Goal: Task Accomplishment & Management: Manage account settings

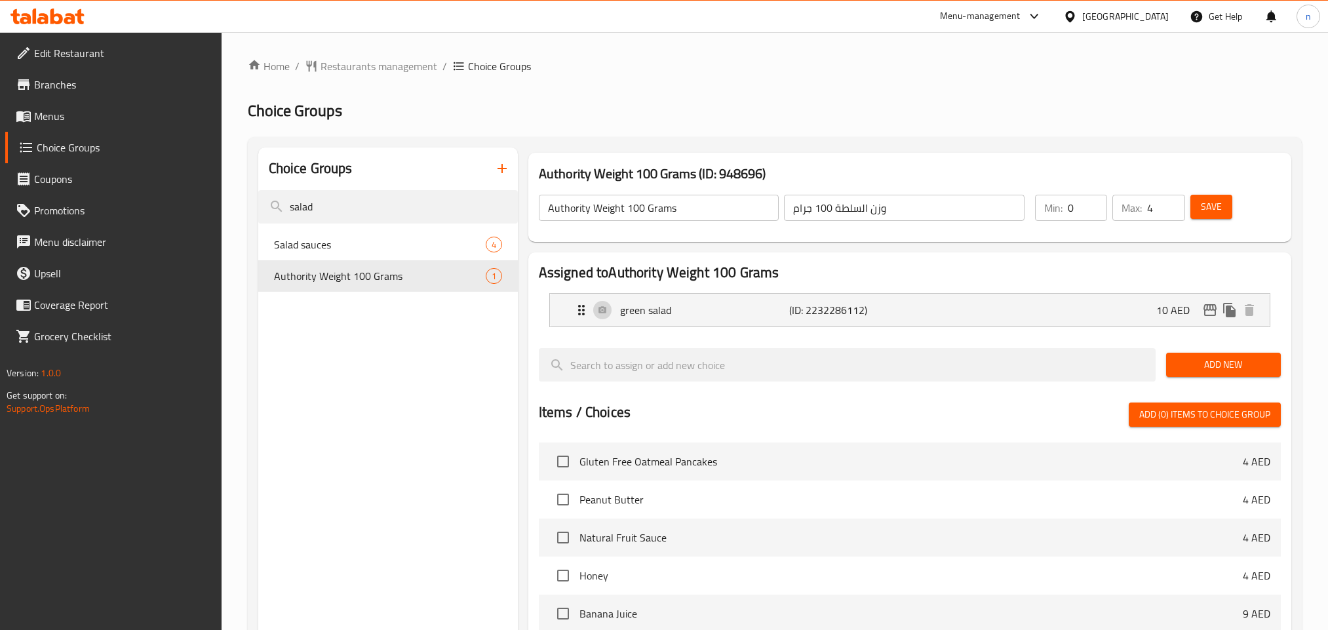
scroll to position [98, 0]
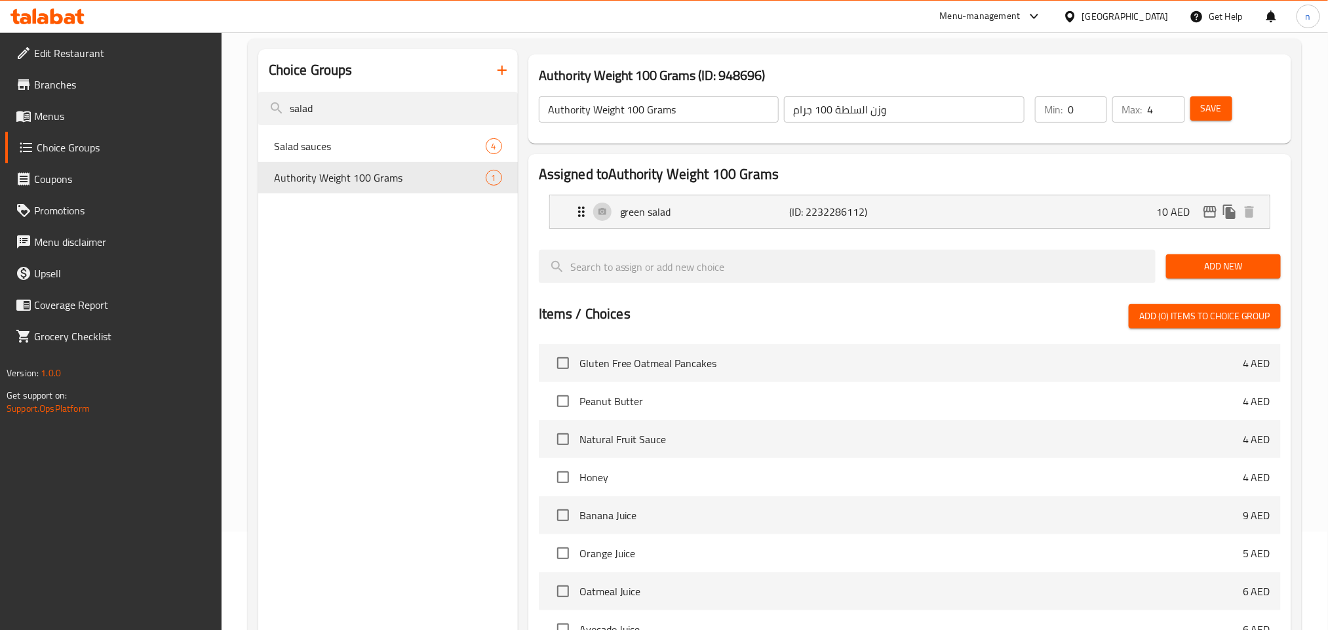
click at [1099, 12] on div "[GEOGRAPHIC_DATA]" at bounding box center [1125, 16] width 87 height 14
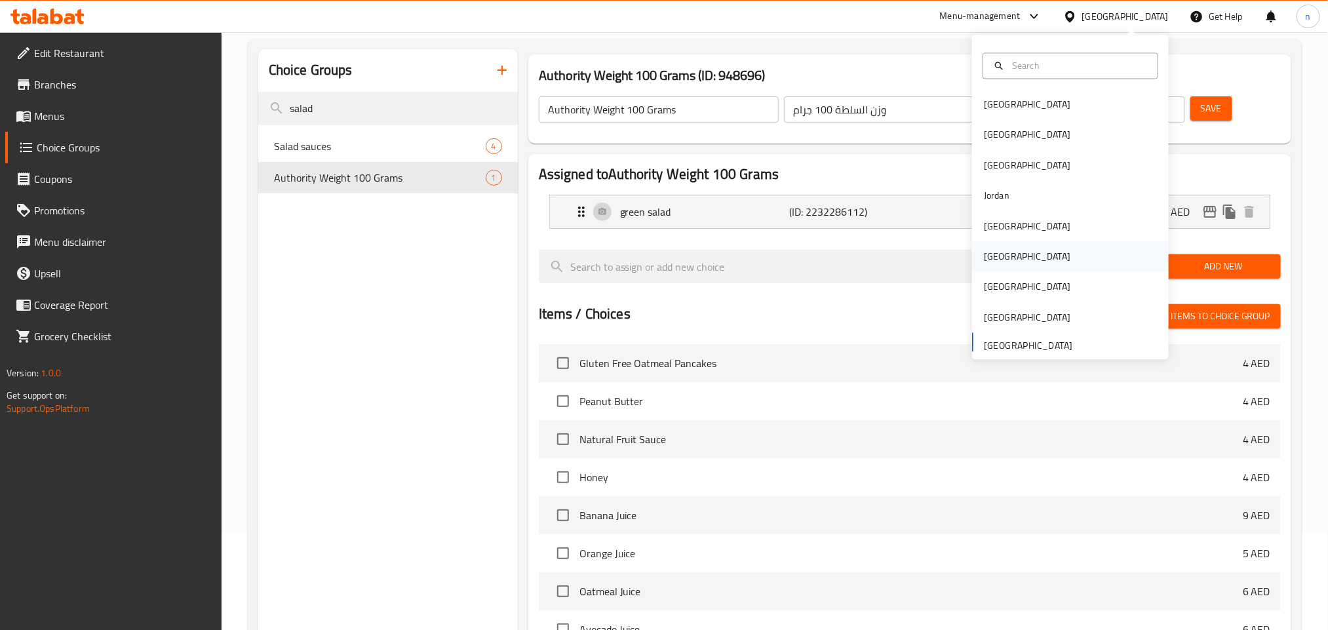
click at [988, 252] on div "[GEOGRAPHIC_DATA]" at bounding box center [1027, 257] width 87 height 14
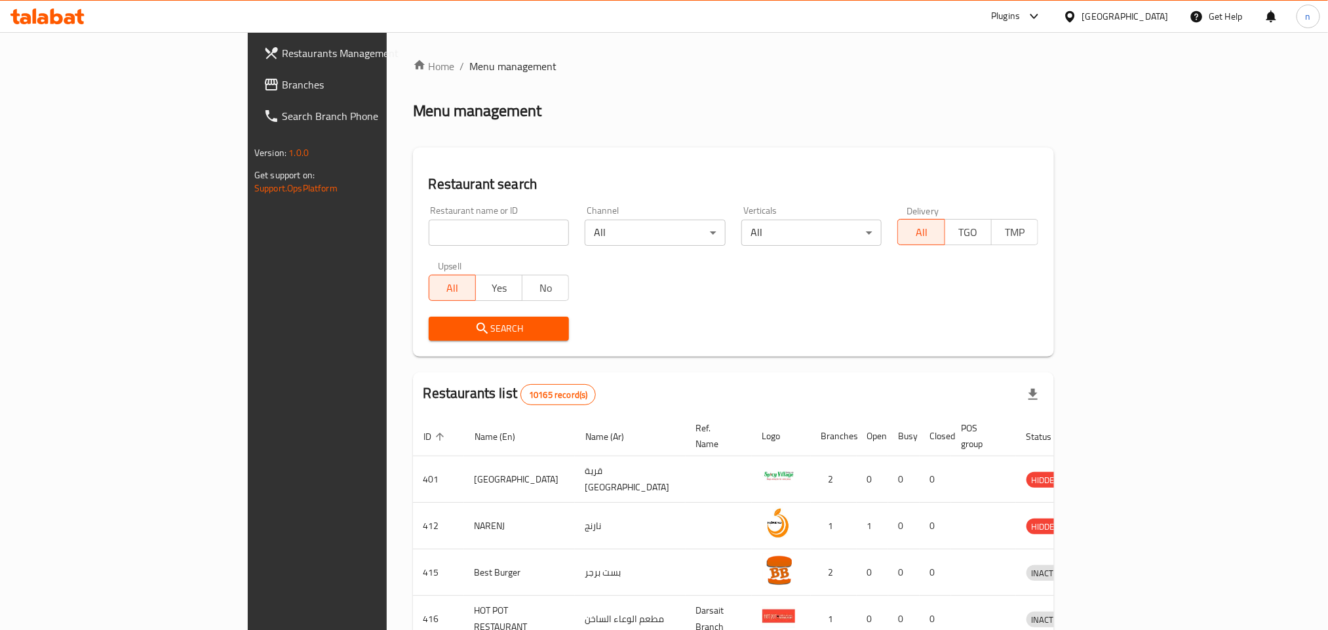
drag, startPoint x: 85, startPoint y: 79, endPoint x: 77, endPoint y: 79, distance: 7.9
click at [282, 79] on span "Branches" at bounding box center [370, 85] width 177 height 16
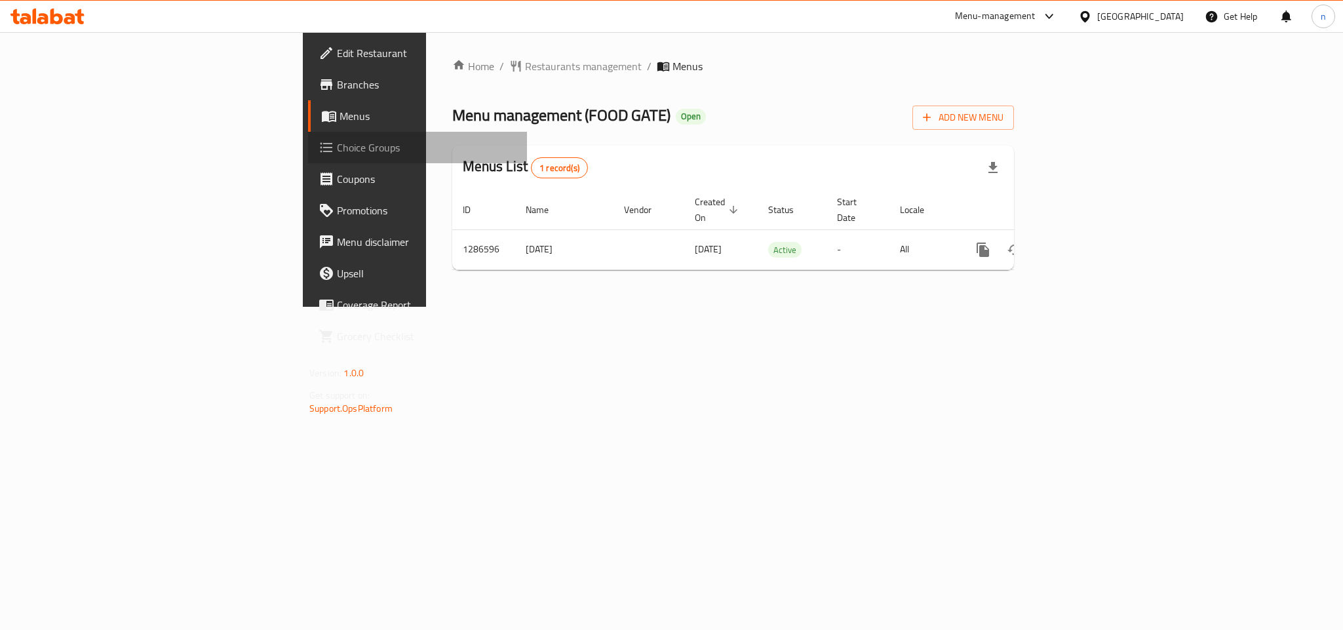
click at [337, 146] on span "Choice Groups" at bounding box center [427, 148] width 180 height 16
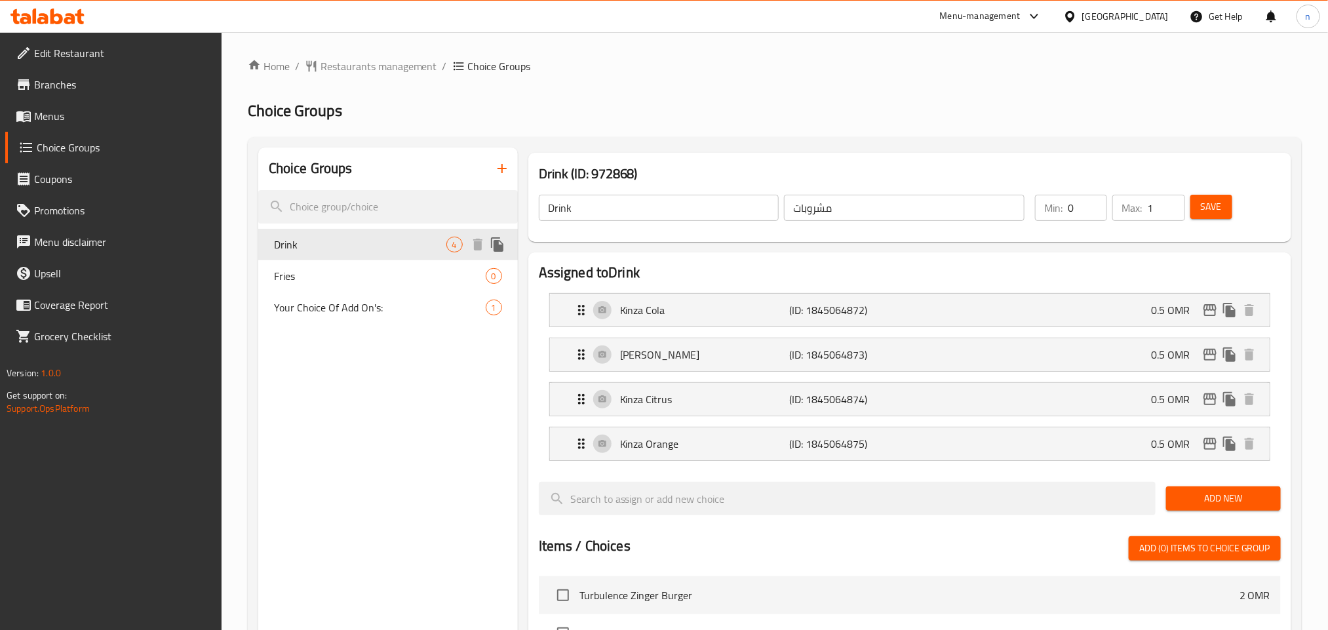
click at [383, 239] on span "Drink" at bounding box center [360, 245] width 172 height 16
click at [1160, 20] on div "[GEOGRAPHIC_DATA]" at bounding box center [1125, 16] width 87 height 14
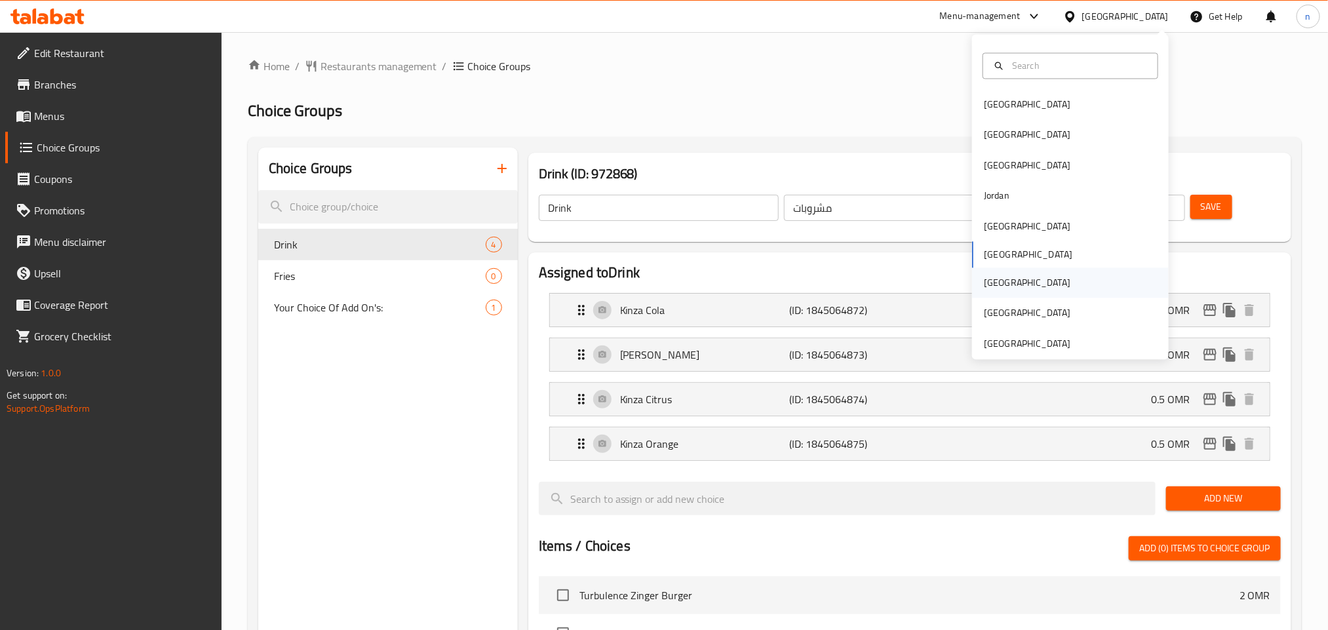
click at [1058, 283] on div "[GEOGRAPHIC_DATA]" at bounding box center [1070, 283] width 197 height 30
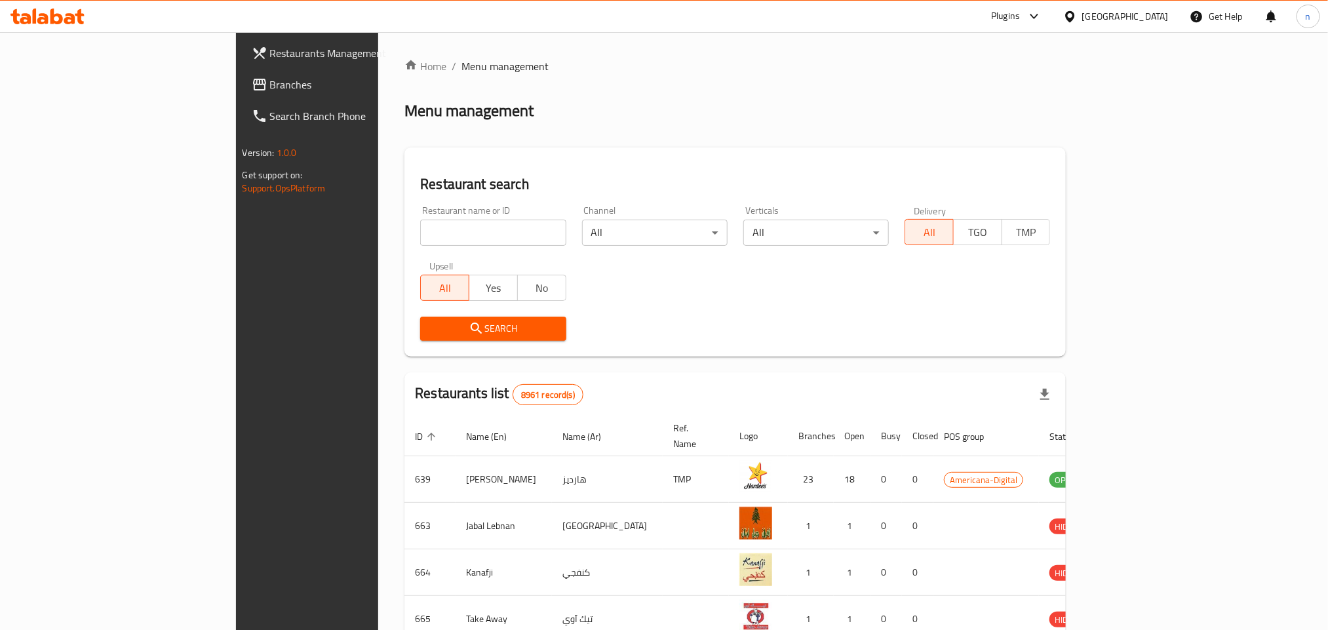
click at [270, 89] on span "Branches" at bounding box center [358, 85] width 177 height 16
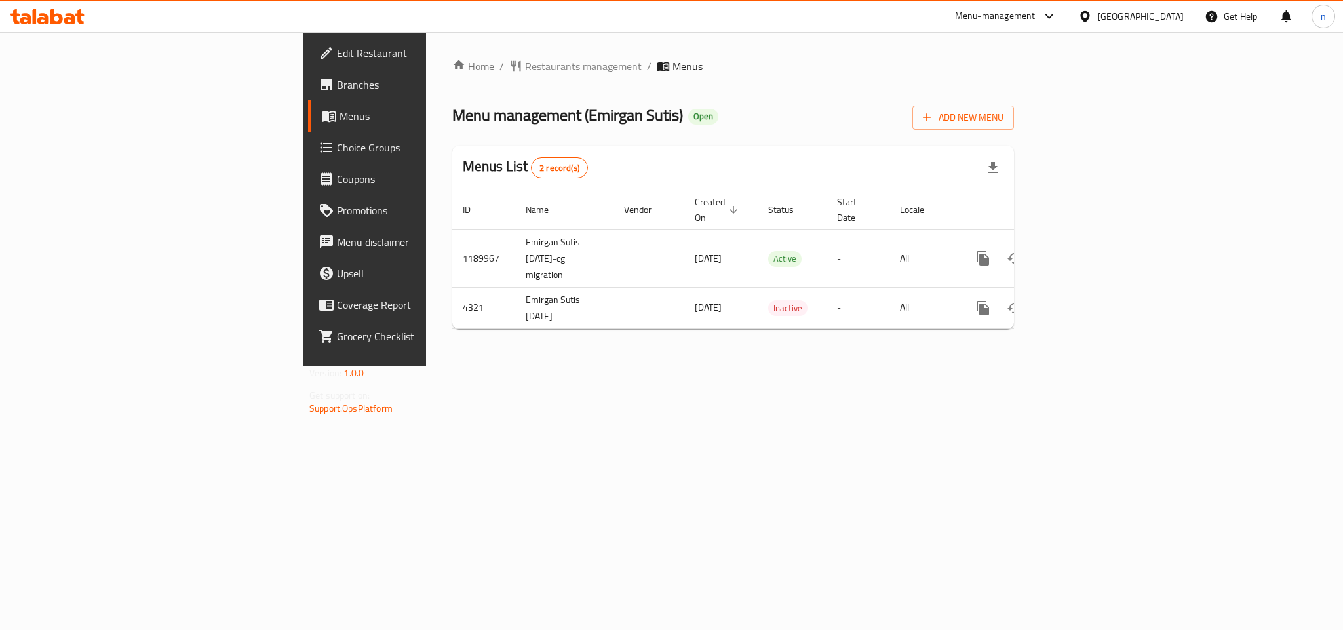
click at [337, 146] on span "Choice Groups" at bounding box center [427, 148] width 180 height 16
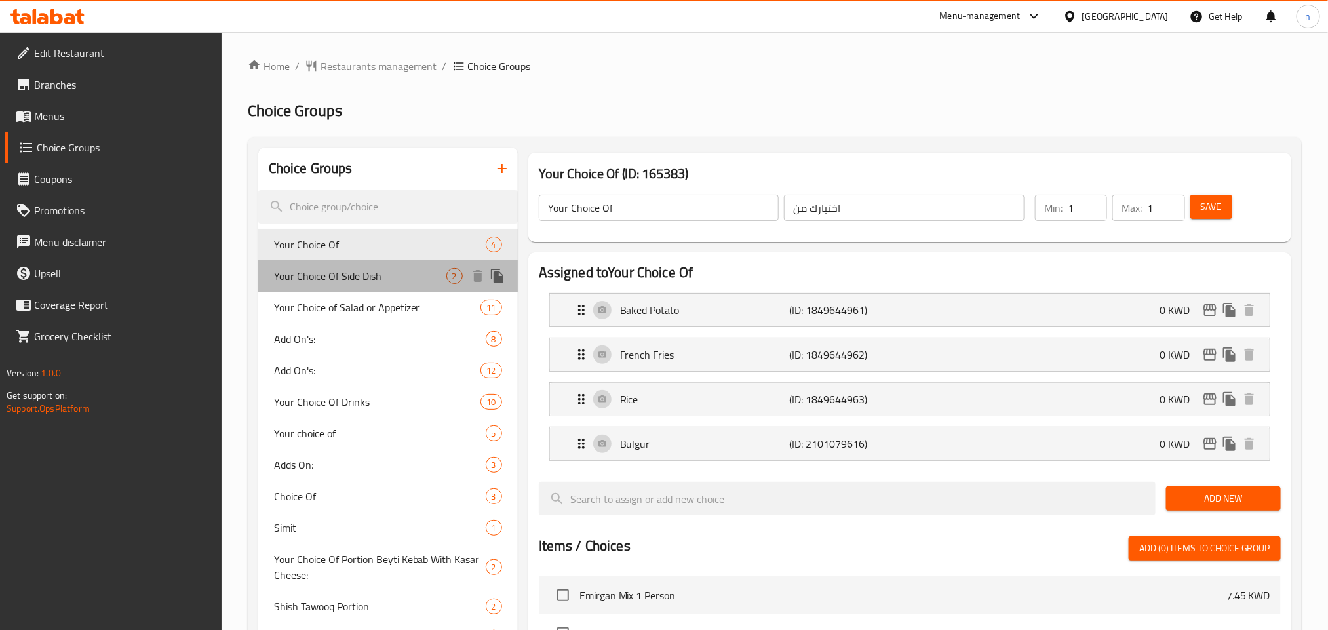
click at [413, 277] on span "Your Choice Of Side Dish" at bounding box center [360, 276] width 172 height 16
type input "Your Choice Of Side Dish"
type input "اختيارك من طبق جانبي"
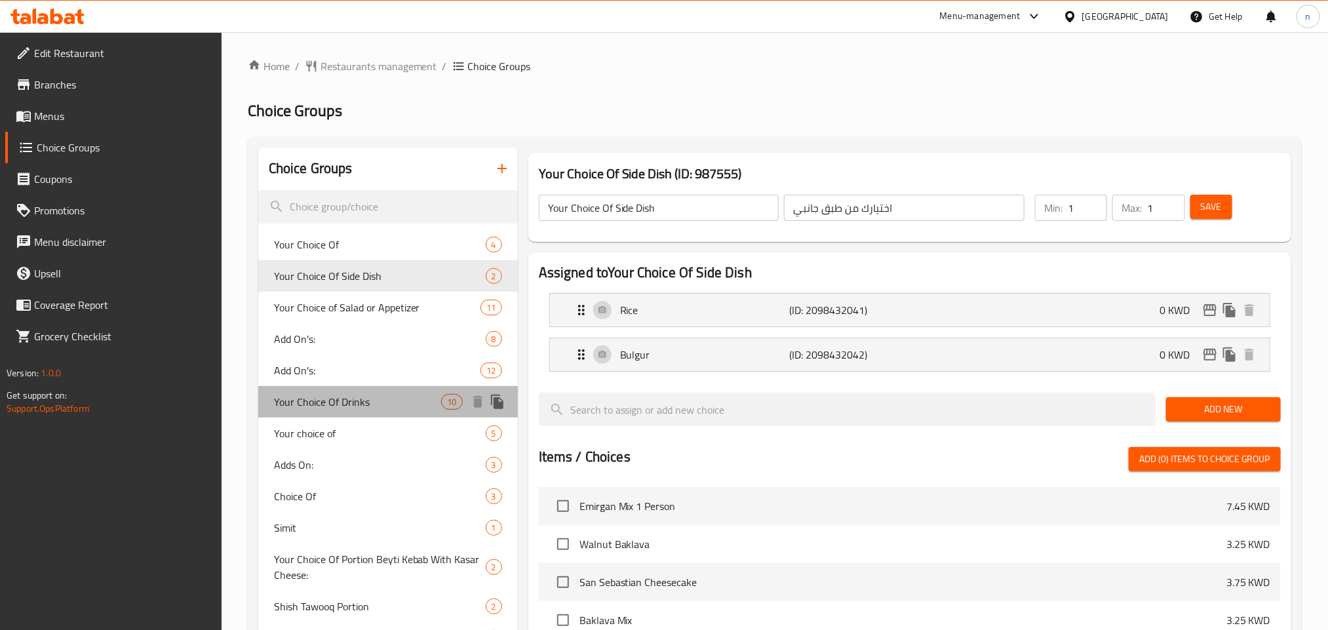
click at [347, 408] on span "Your Choice Of Drinks" at bounding box center [358, 402] width 168 height 16
type input "Your Choice Of Drinks"
type input "اختيارك من مشروبات"
type input "0"
type input "5"
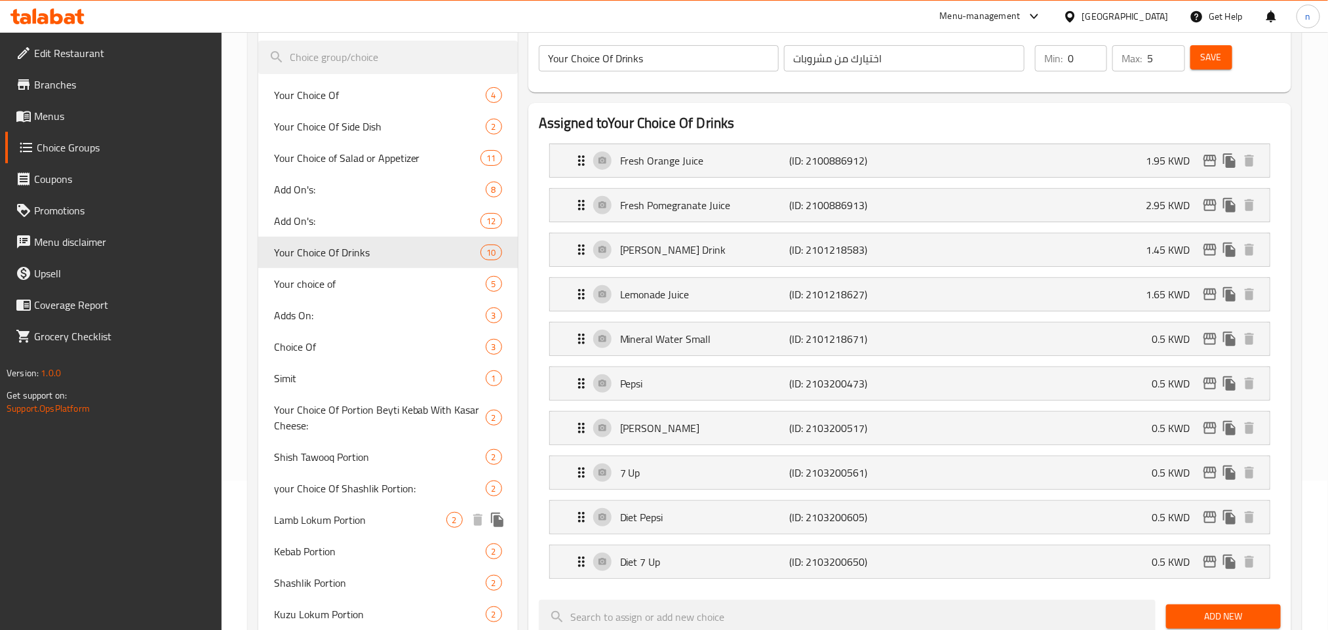
scroll to position [98, 0]
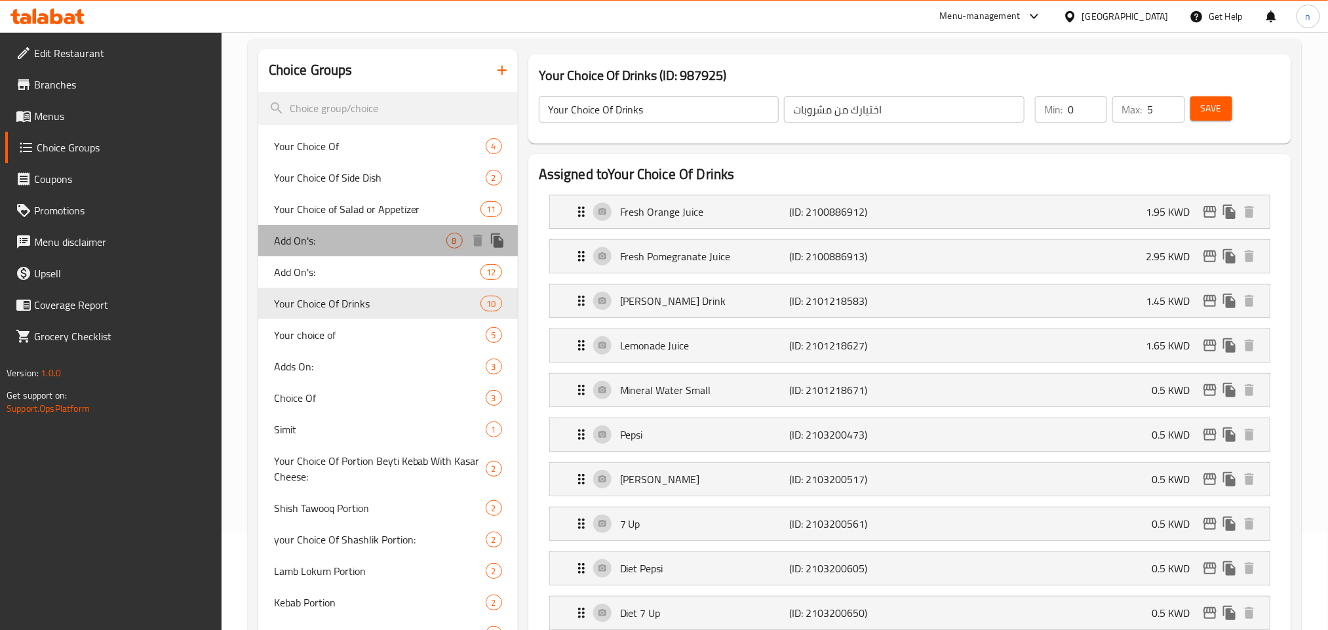
click at [350, 246] on span "Add On's:" at bounding box center [360, 241] width 172 height 16
type input "Add On's:"
type input "الإضافات:"
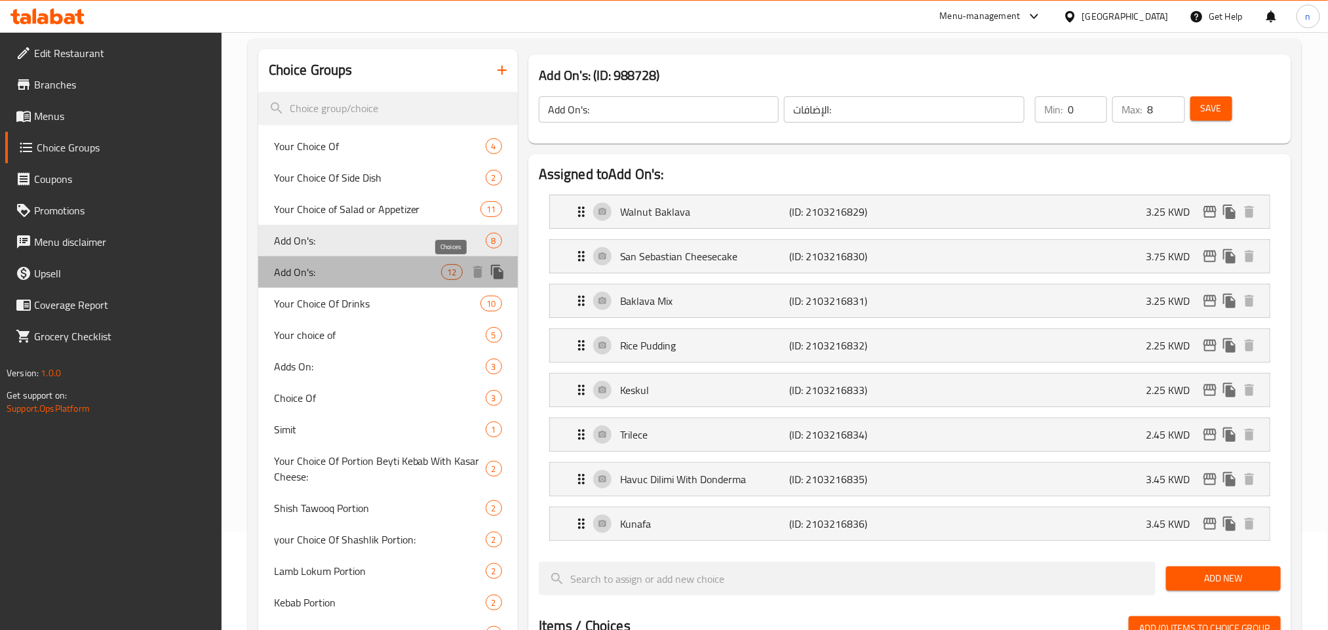
click at [450, 271] on span "12" at bounding box center [452, 272] width 20 height 12
type input "12"
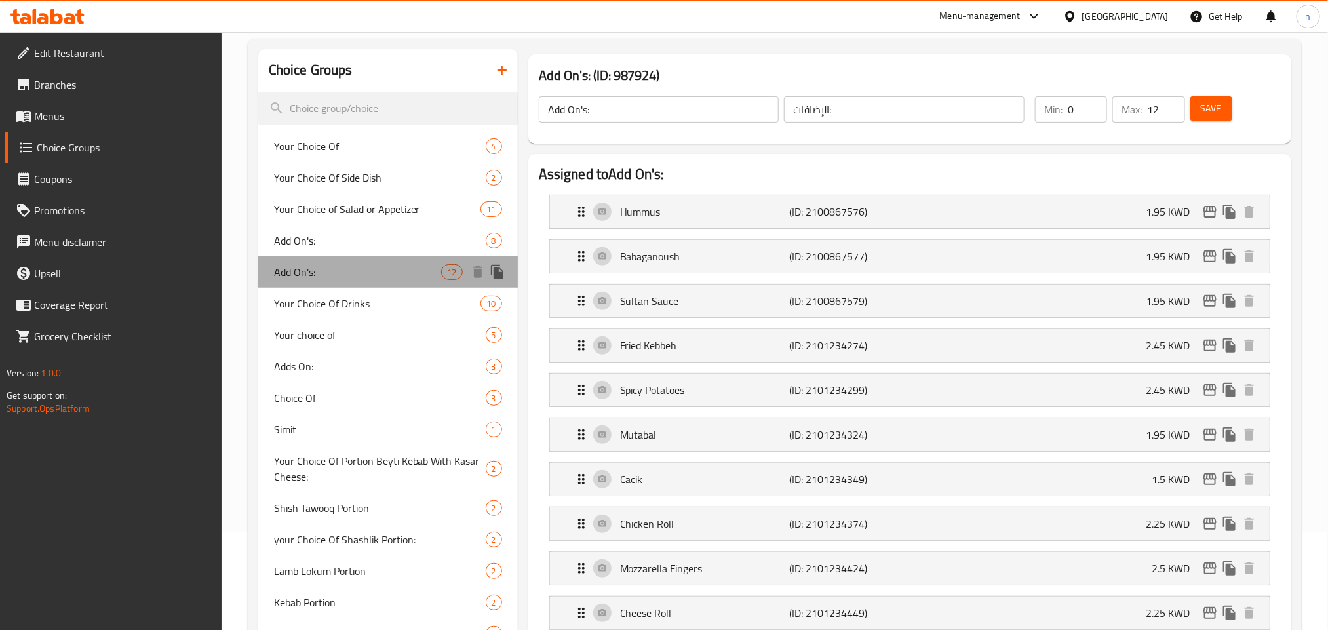
click at [368, 271] on span "Add On's:" at bounding box center [358, 272] width 168 height 16
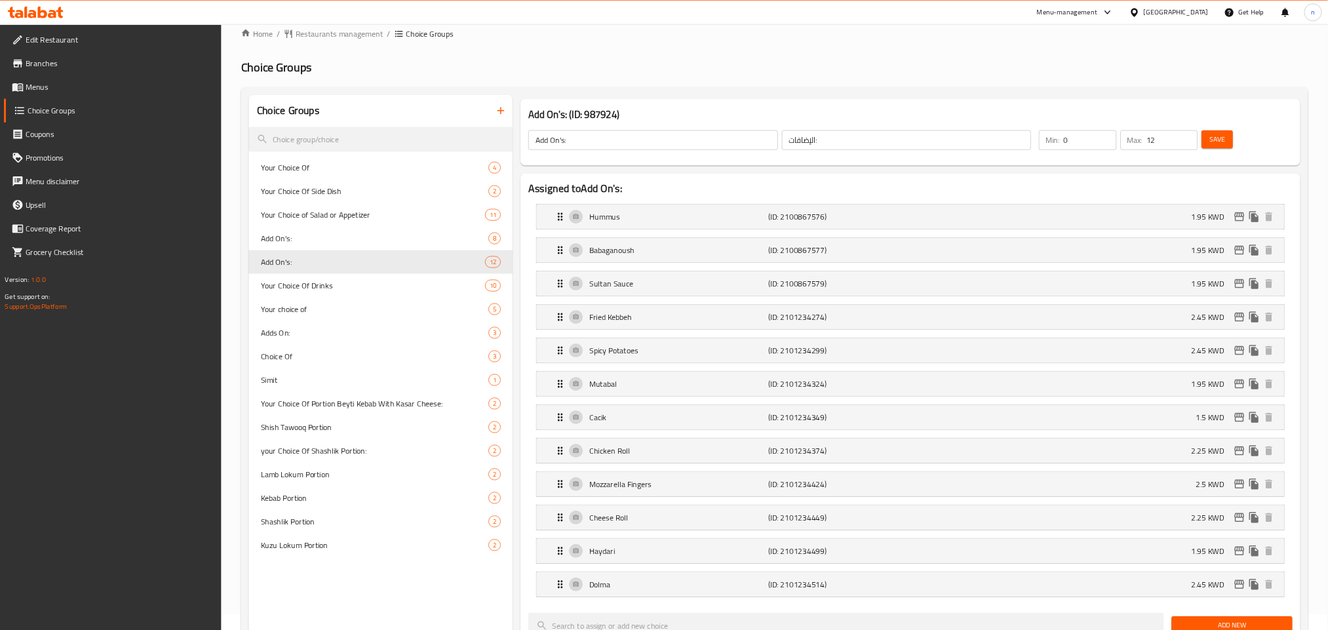
scroll to position [0, 0]
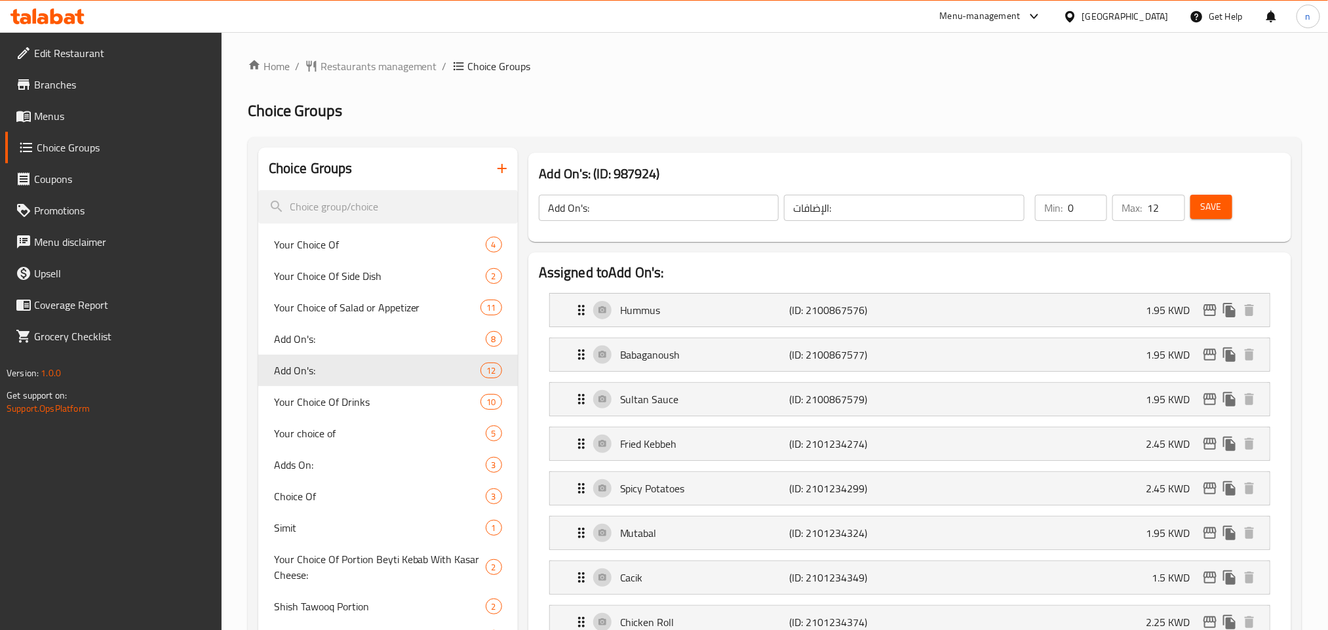
click at [1160, 20] on div "[GEOGRAPHIC_DATA]" at bounding box center [1125, 16] width 87 height 14
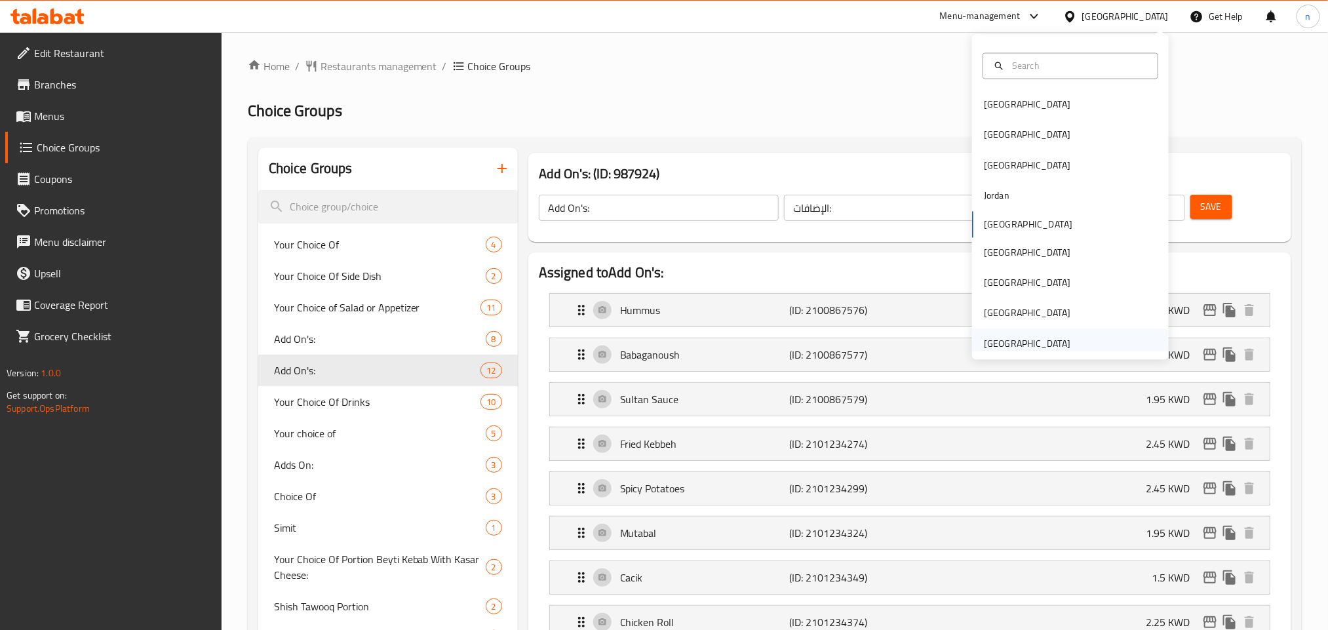
click at [1045, 334] on div "[GEOGRAPHIC_DATA]" at bounding box center [1026, 343] width 107 height 30
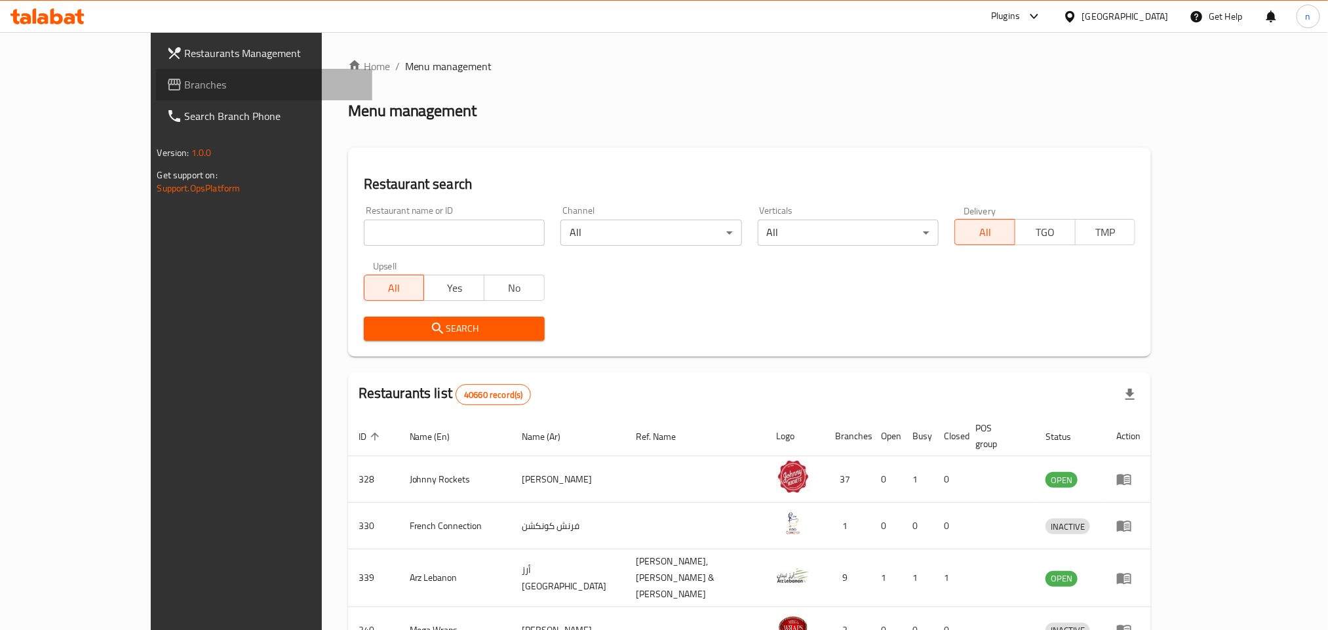
click at [185, 85] on span "Branches" at bounding box center [273, 85] width 177 height 16
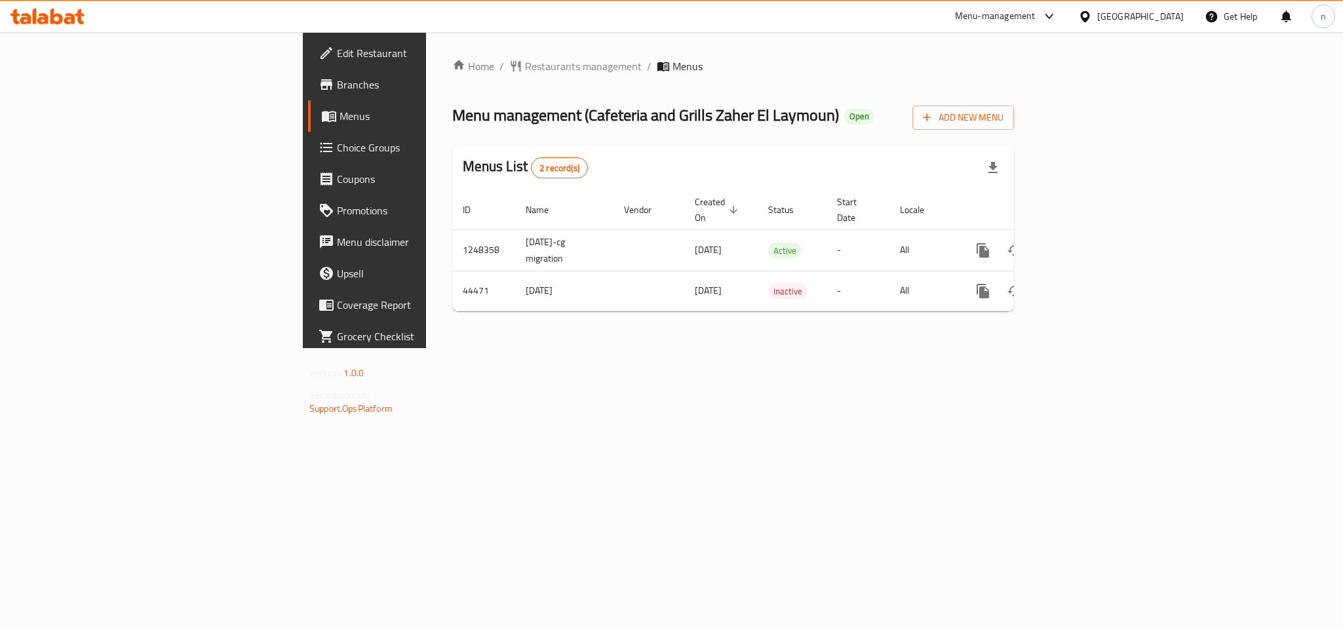
click at [337, 142] on span "Choice Groups" at bounding box center [427, 148] width 180 height 16
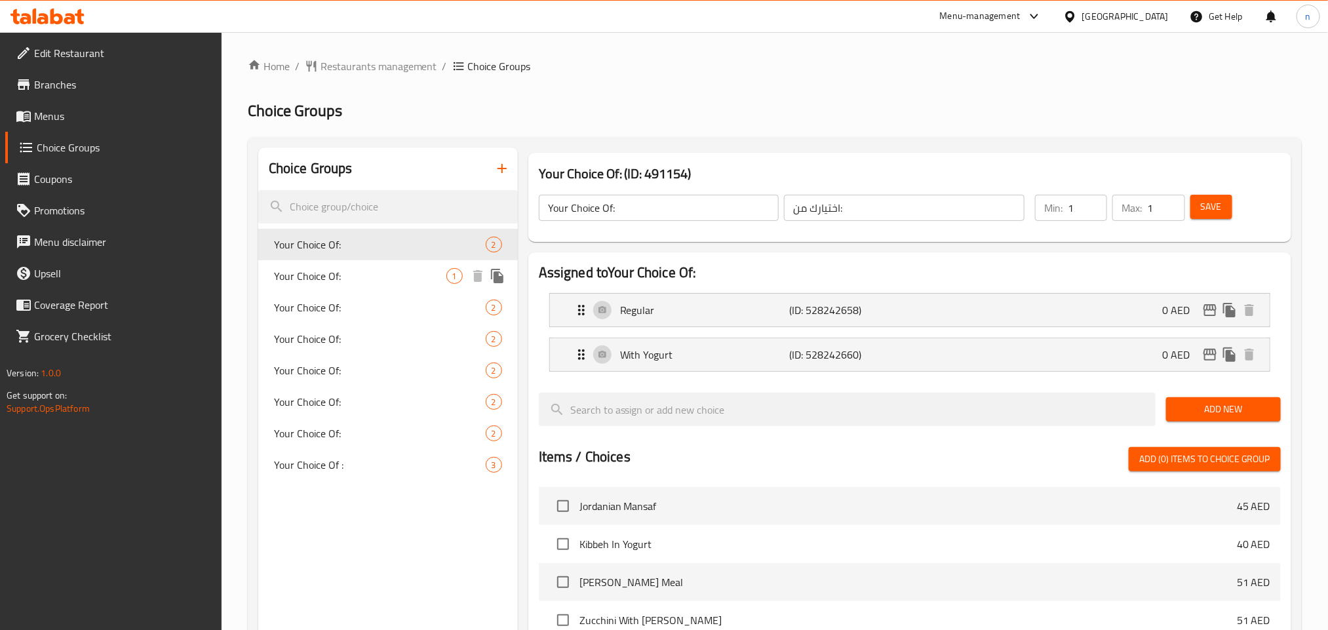
click at [359, 280] on span "Your Choice Of:" at bounding box center [360, 276] width 172 height 16
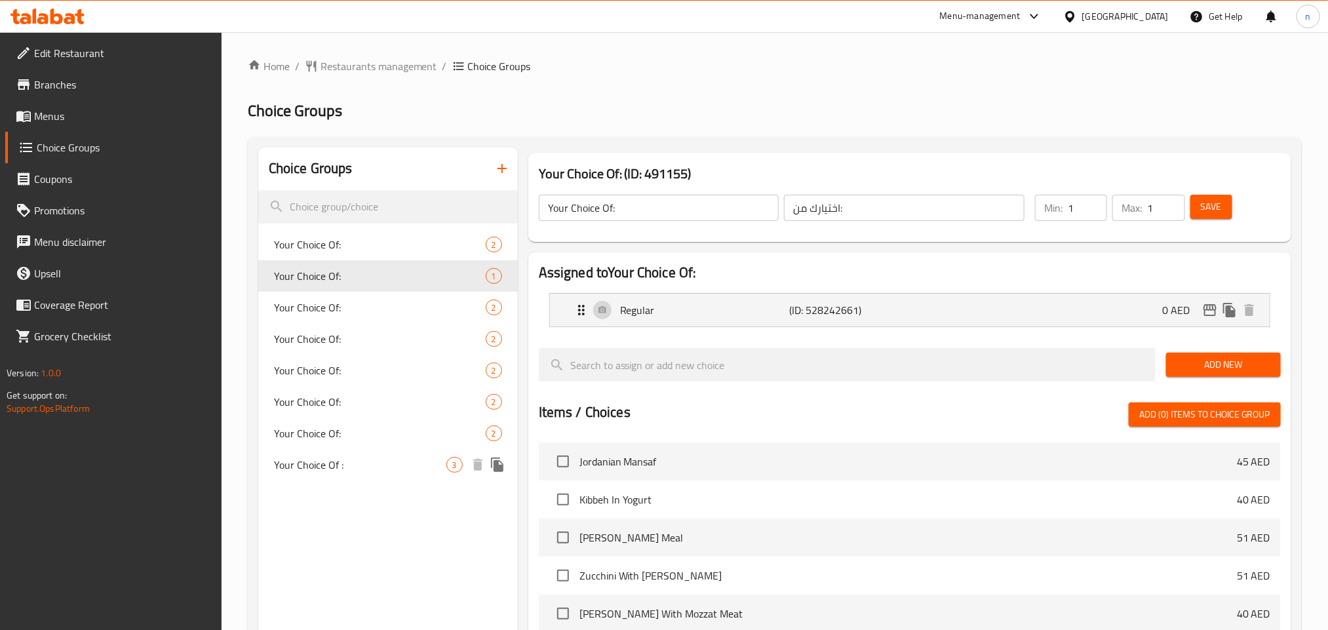
click at [368, 471] on span "Your Choice Of :" at bounding box center [360, 465] width 172 height 16
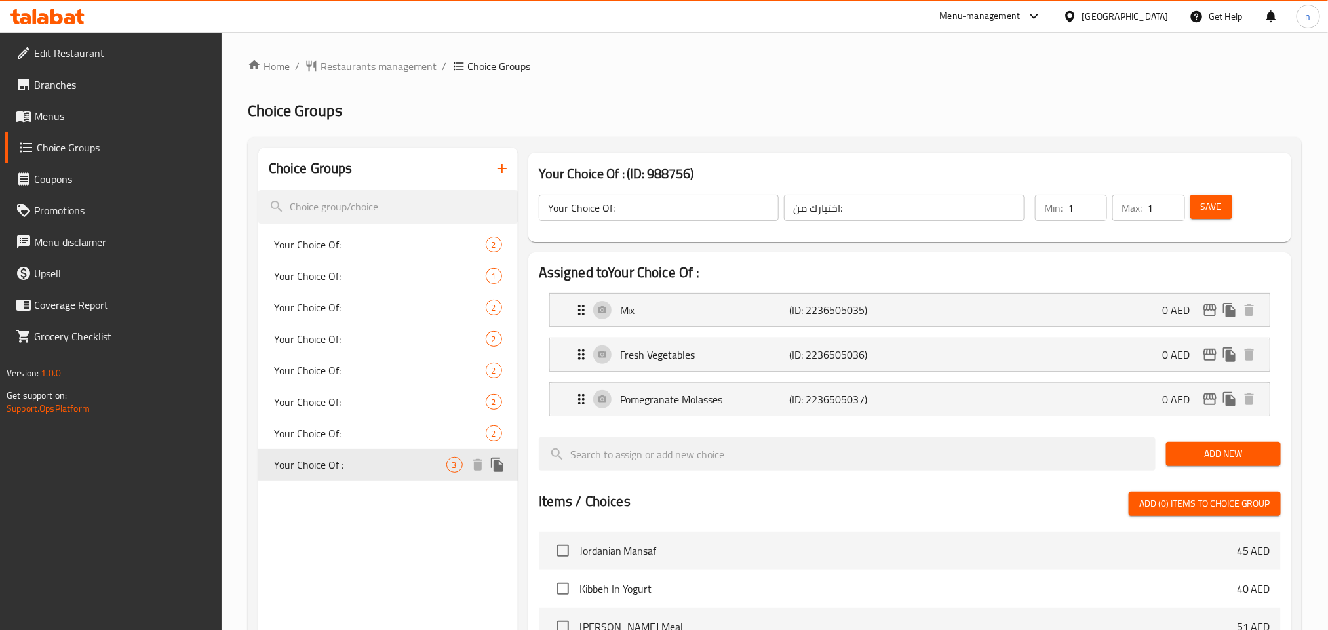
type input "Your Choice Of :"
type input "اختيارك من :"
click at [63, 24] on icon at bounding box center [47, 17] width 74 height 16
